Goal: Information Seeking & Learning: Learn about a topic

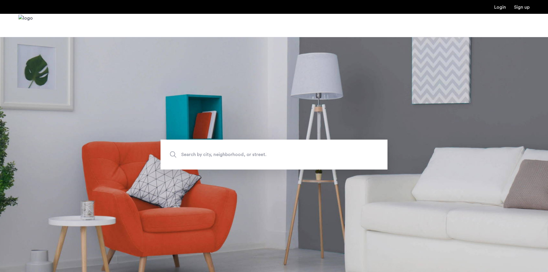
click at [196, 151] on span "Search by city, neighborhood, or street." at bounding box center [260, 154] width 159 height 8
click at [196, 151] on input "Search by city, neighborhood, or street." at bounding box center [273, 154] width 227 height 30
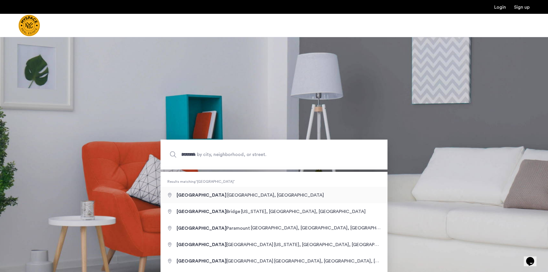
type input "**********"
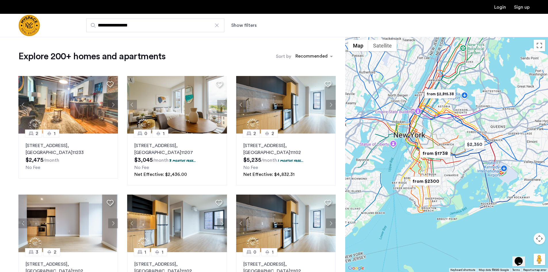
click at [440, 152] on img "from $1738" at bounding box center [434, 153] width 35 height 13
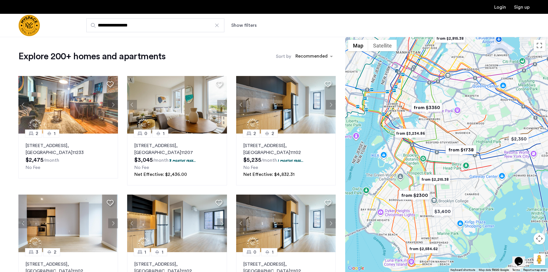
click at [454, 151] on img "from $1738" at bounding box center [460, 149] width 35 height 13
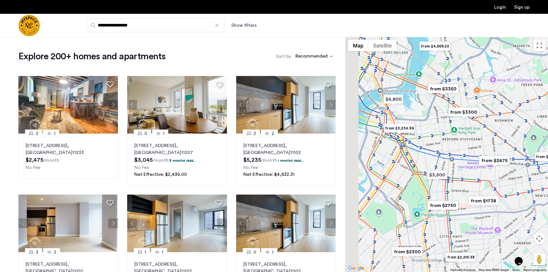
drag, startPoint x: 422, startPoint y: 169, endPoint x: 474, endPoint y: 178, distance: 52.8
click at [474, 178] on div at bounding box center [446, 154] width 203 height 235
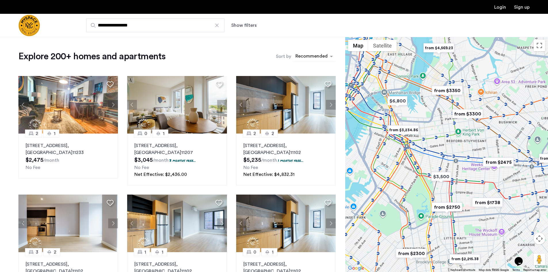
click at [315, 56] on div "sort-apartment" at bounding box center [311, 57] width 34 height 8
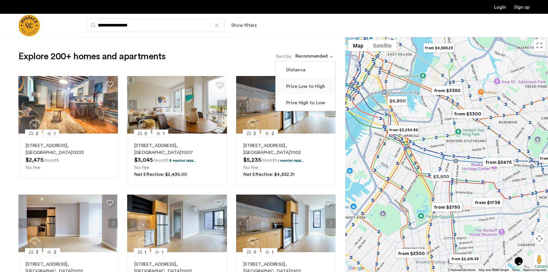
click at [311, 88] on label "Price Low to High" at bounding box center [305, 86] width 40 height 7
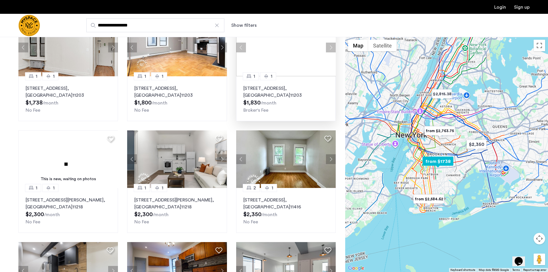
scroll to position [58, 0]
